Goal: Obtain resource: Download file/media

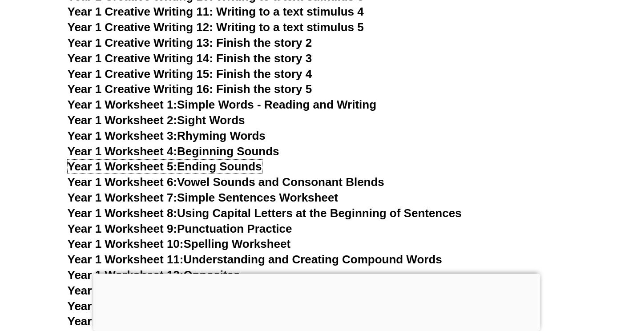
click at [203, 168] on link "Year 1 Worksheet 5: Ending Sounds" at bounding box center [165, 166] width 194 height 13
click at [229, 180] on link "Year 1 Worksheet 6: Vowel Sounds and Consonant Blends" at bounding box center [226, 181] width 317 height 13
click at [454, 83] on h3 "Year 1 Creative Writing 16: Finish the story 5" at bounding box center [317, 89] width 498 height 15
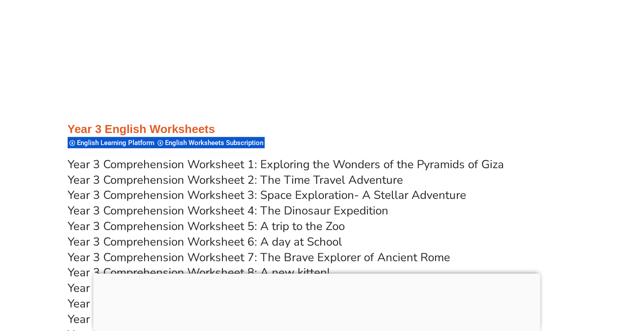
scroll to position [3059, 0]
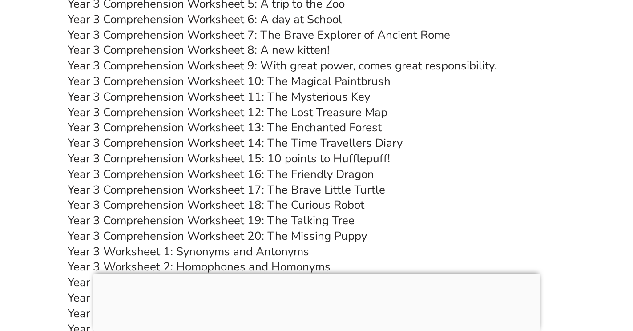
click at [274, 81] on link "Year 3 Comprehension Worksheet 10: The Magical Paintbrush" at bounding box center [229, 81] width 323 height 16
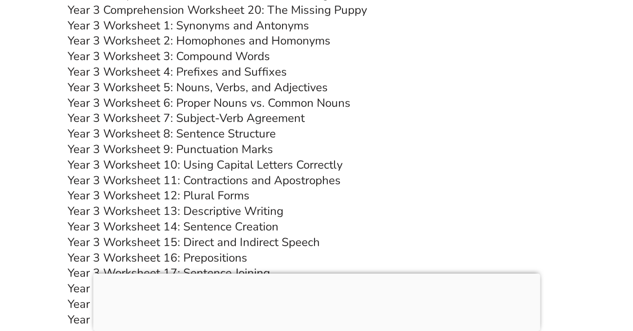
scroll to position [3240, 0]
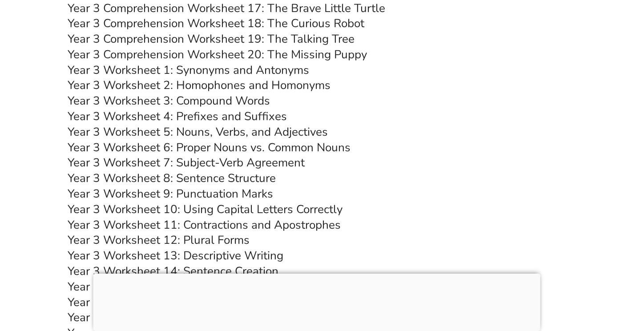
click at [210, 117] on link "Year 3 Worksheet 4: Prefixes and Suffixes" at bounding box center [177, 117] width 219 height 16
